Goal: Task Accomplishment & Management: Use online tool/utility

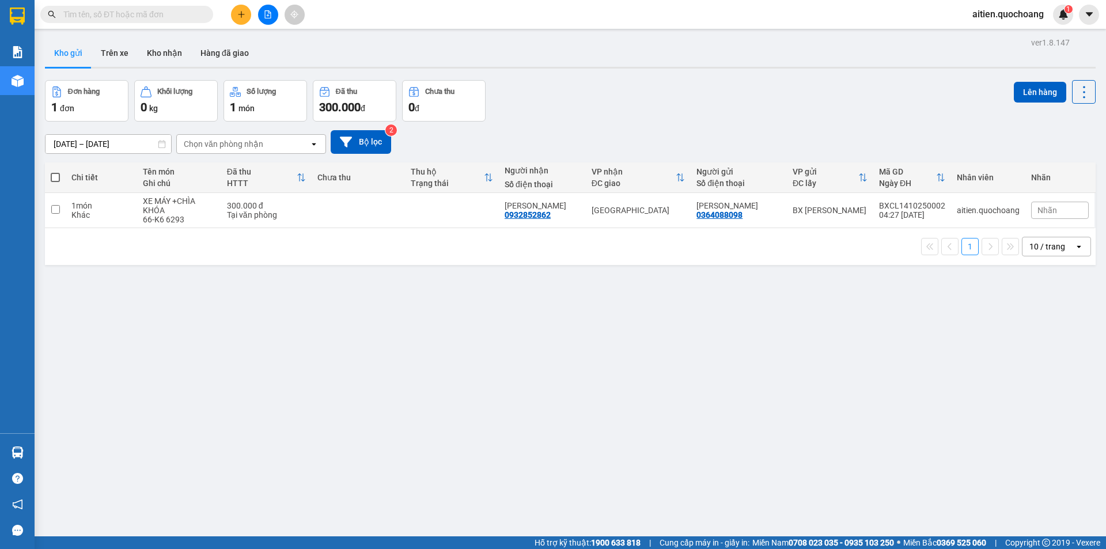
click at [149, 17] on input "text" at bounding box center [131, 14] width 136 height 13
click at [1020, 12] on span "aitien.quochoang" at bounding box center [1008, 14] width 90 height 14
click at [1001, 40] on span "Đăng xuất" at bounding box center [1013, 35] width 66 height 13
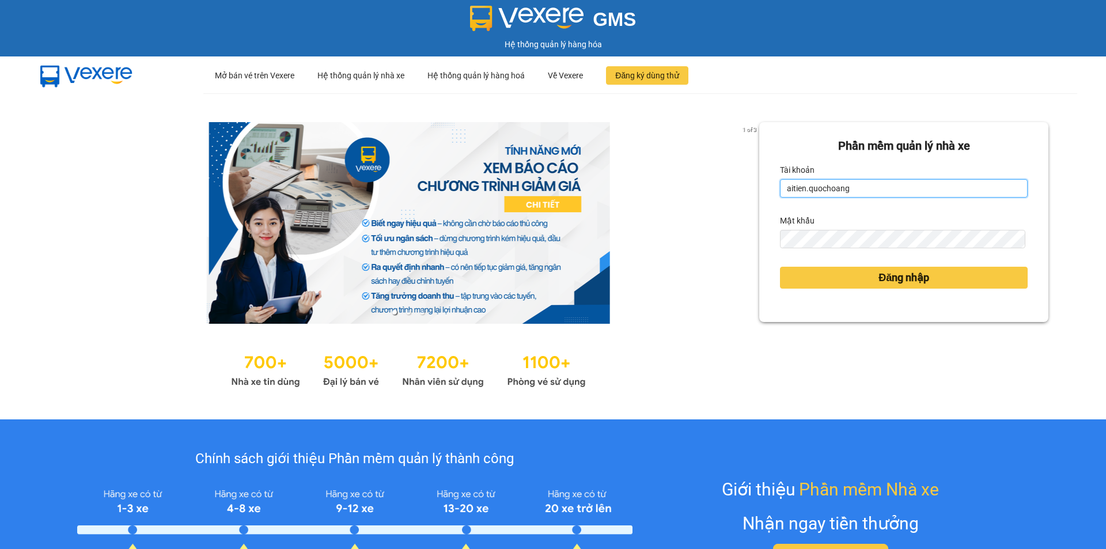
click at [924, 182] on input "aitien.quochoang" at bounding box center [904, 188] width 248 height 18
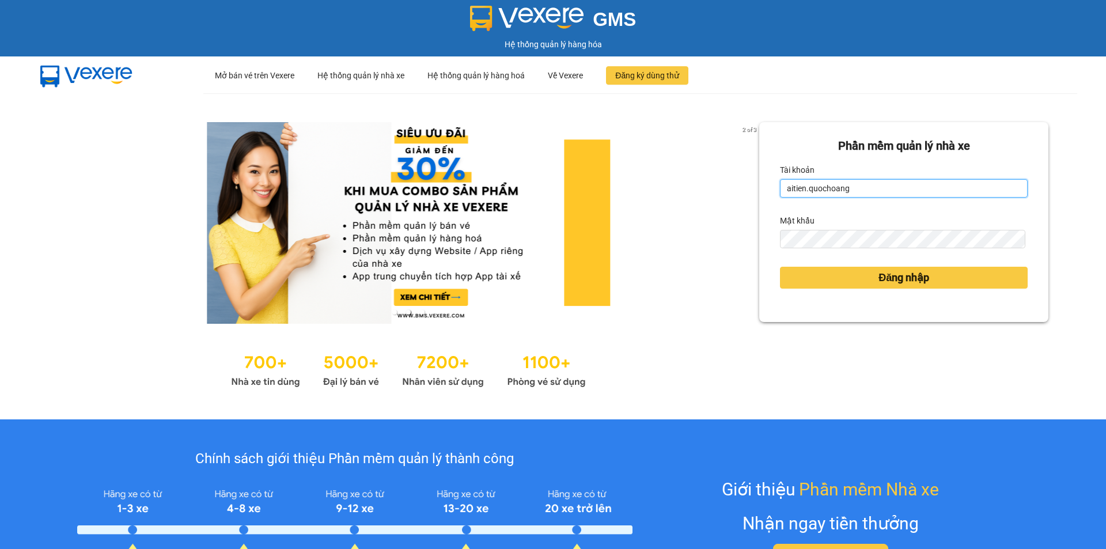
type input "ngochan.quochoang"
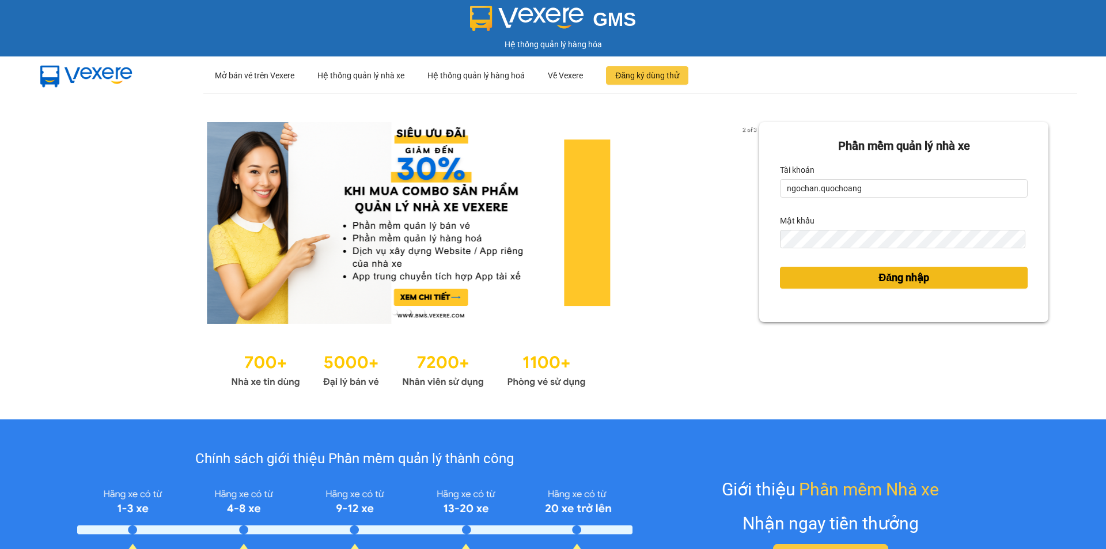
click at [858, 279] on button "Đăng nhập" at bounding box center [904, 278] width 248 height 22
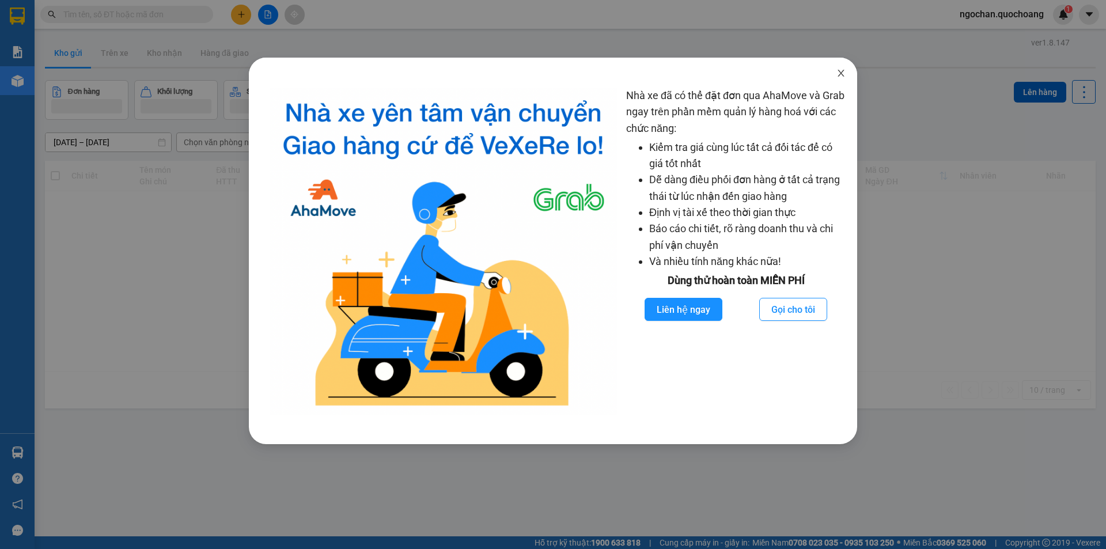
click at [837, 73] on icon "close" at bounding box center [840, 73] width 9 height 9
